Goal: Navigation & Orientation: Find specific page/section

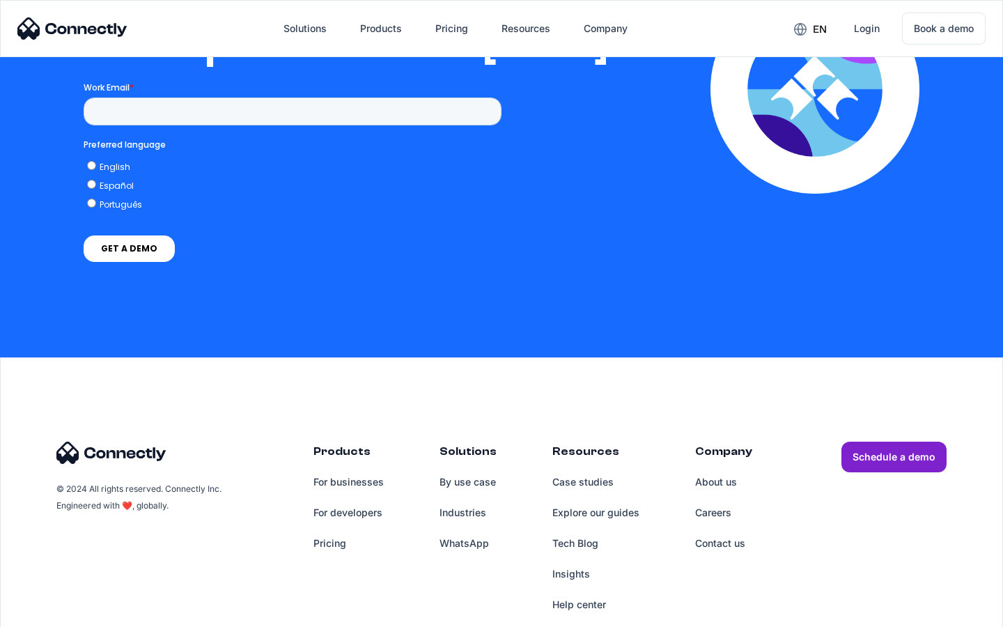
scroll to position [2834, 0]
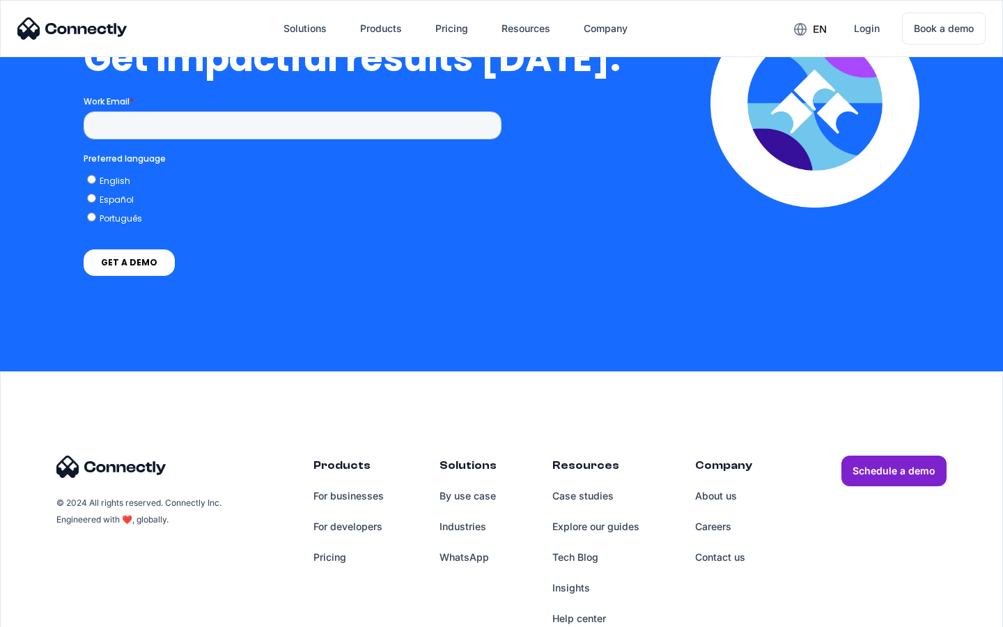
scroll to position [3061, 0]
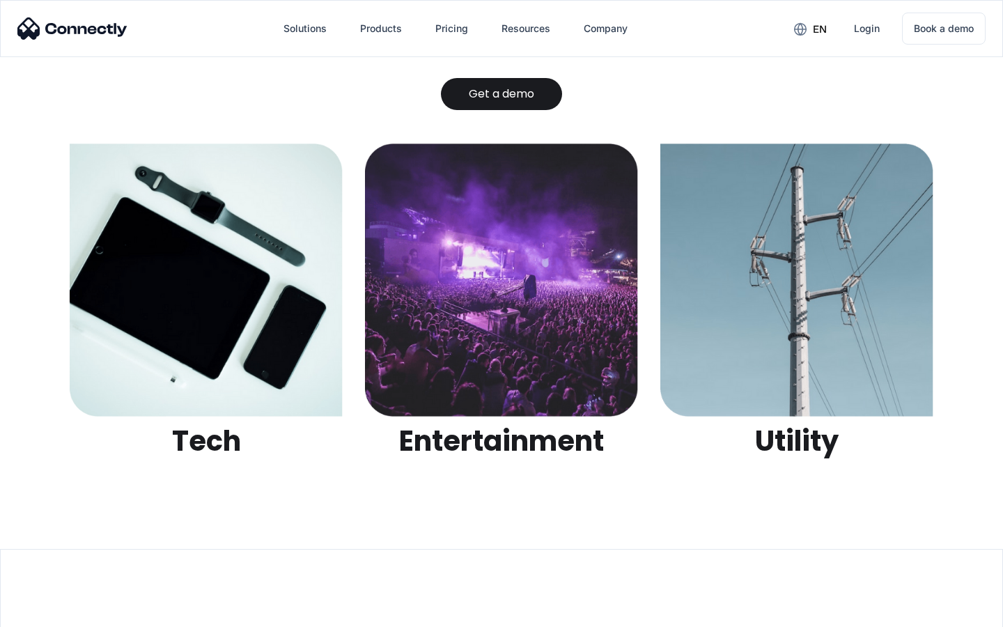
scroll to position [4396, 0]
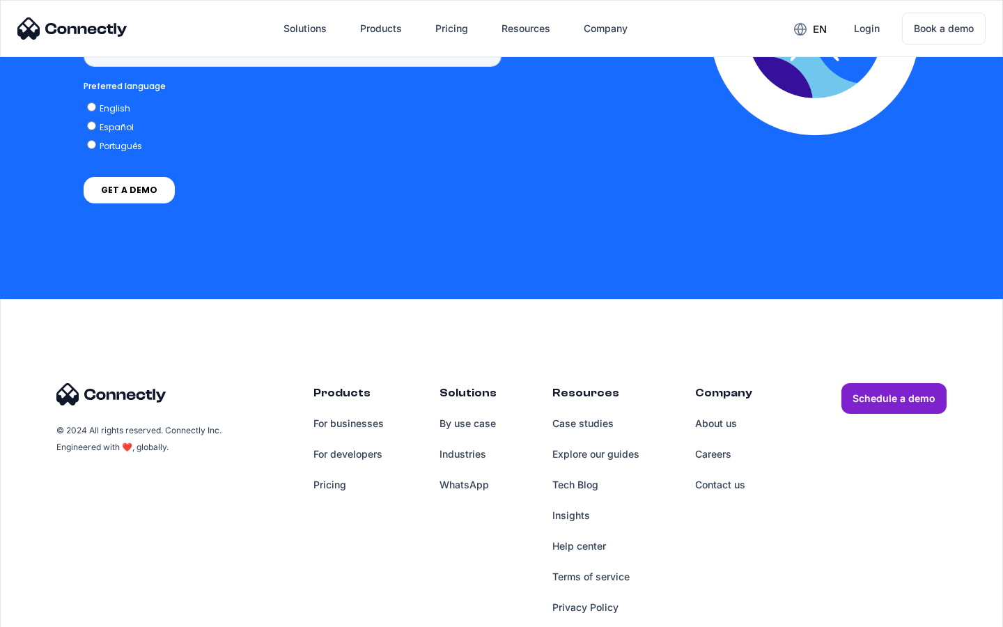
scroll to position [1044, 0]
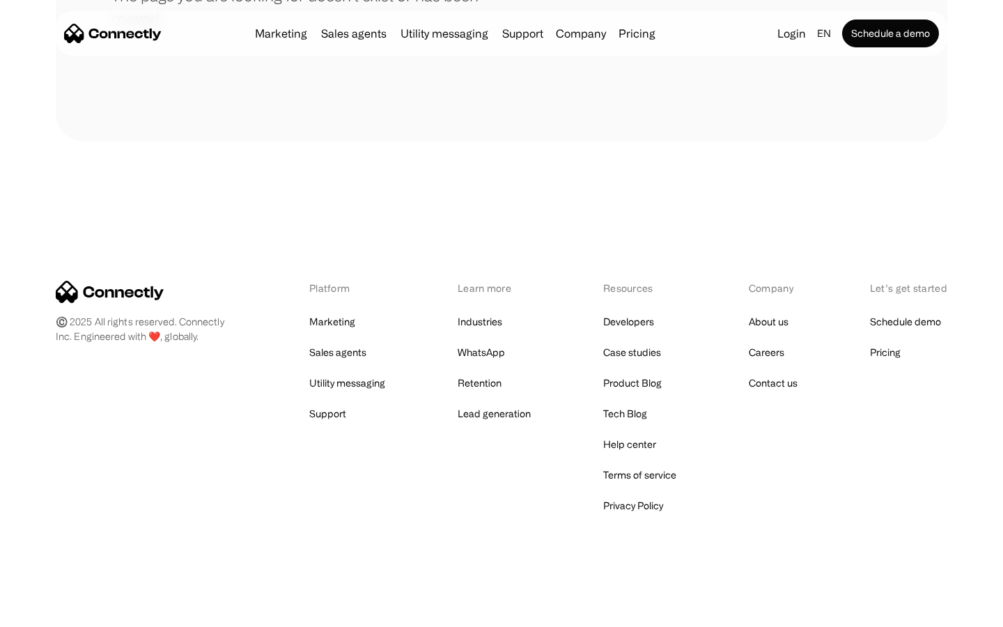
scroll to position [254, 0]
